Goal: Find specific page/section: Find specific page/section

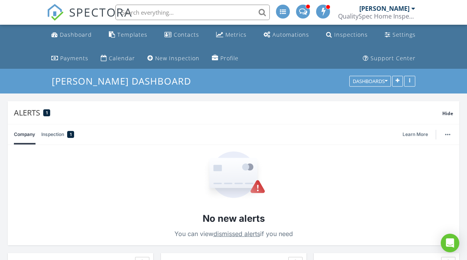
click at [165, 8] on input "text" at bounding box center [192, 12] width 154 height 15
type input "3062"
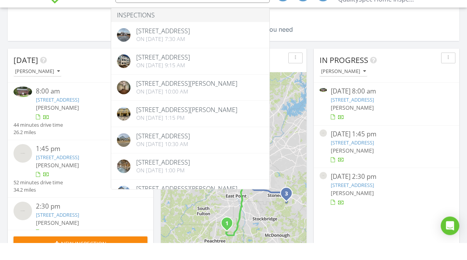
scroll to position [94, 0]
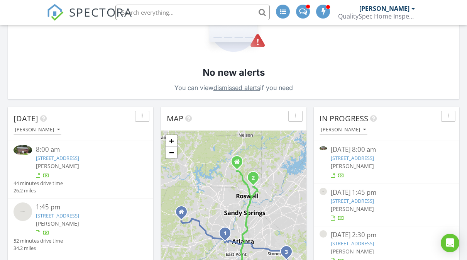
scroll to position [153, 0]
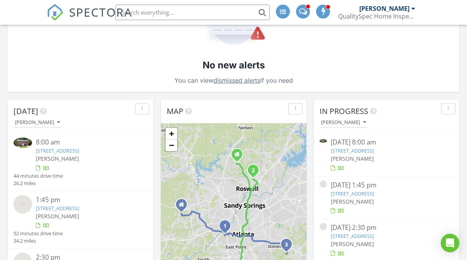
drag, startPoint x: 444, startPoint y: 205, endPoint x: 434, endPoint y: 199, distance: 11.1
click at [434, 199] on div "08/28/25 8:00 am 424 Tarragon Wy SW, Atlanta, GA 30331 Tyvon Williams-Pina 08/2…" at bounding box center [387, 197] width 146 height 127
click at [440, 204] on div "[PERSON_NAME]" at bounding box center [387, 201] width 112 height 8
drag, startPoint x: 432, startPoint y: 196, endPoint x: 411, endPoint y: 191, distance: 22.3
click at [411, 191] on div "08/28/25 1:45 pm 3062 SW Reserve Ct, Conyers, GA 30094 Tyvon Williams-Pina" at bounding box center [387, 197] width 112 height 34
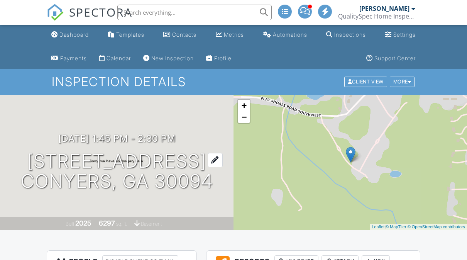
click at [95, 155] on h1 "[STREET_ADDRESS] Conyers, GA 30094" at bounding box center [117, 171] width 192 height 41
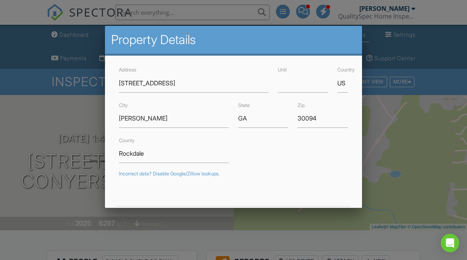
click at [437, 62] on div at bounding box center [233, 123] width 467 height 325
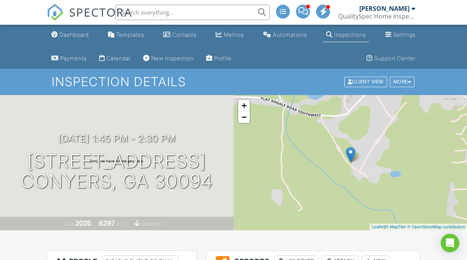
drag, startPoint x: 288, startPoint y: 259, endPoint x: 412, endPoint y: 248, distance: 124.5
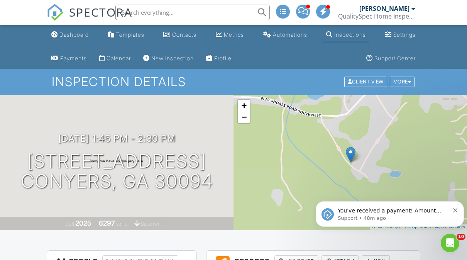
click at [183, 6] on input "text" at bounding box center [192, 12] width 154 height 15
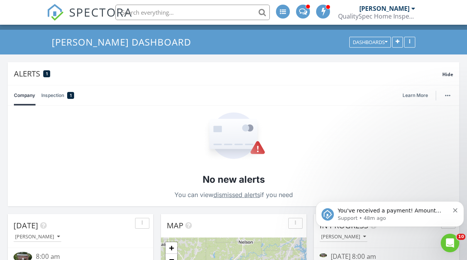
scroll to position [37, 0]
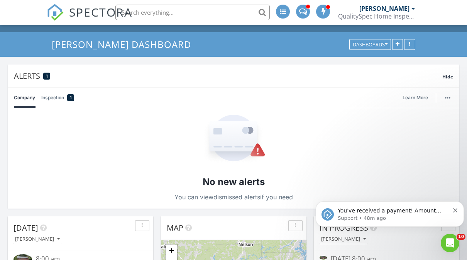
click at [203, 17] on input "text" at bounding box center [192, 12] width 154 height 15
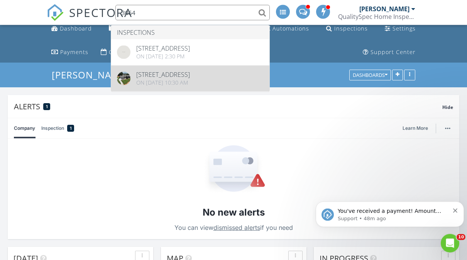
scroll to position [0, 0]
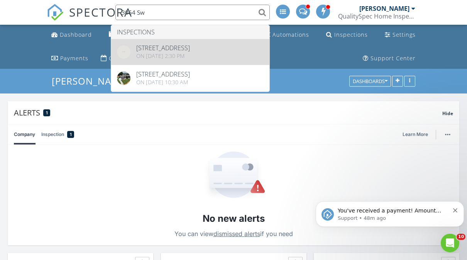
type input "3064 Sw"
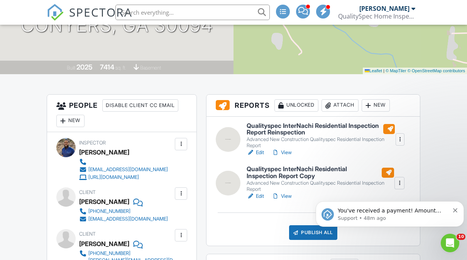
click at [284, 153] on link "View" at bounding box center [282, 153] width 20 height 8
